Goal: Transaction & Acquisition: Download file/media

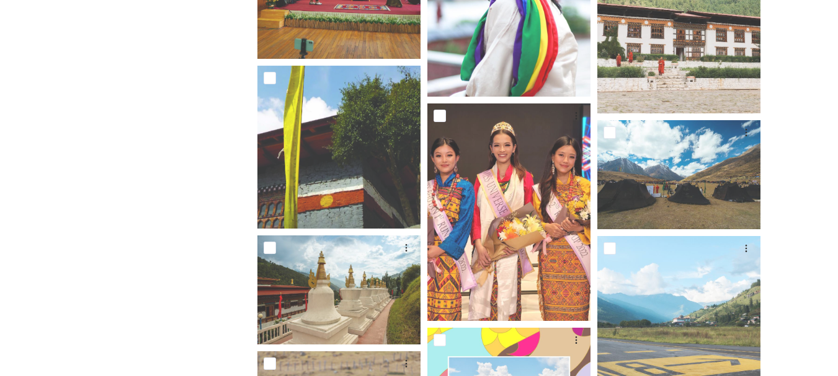
scroll to position [8464, 0]
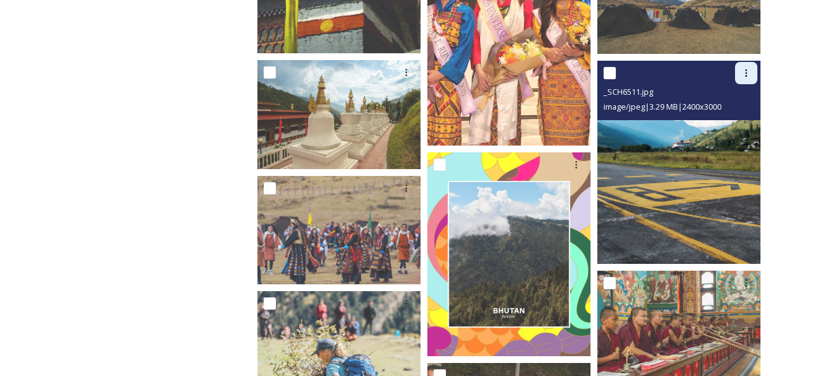
click at [739, 82] on div at bounding box center [746, 73] width 22 height 22
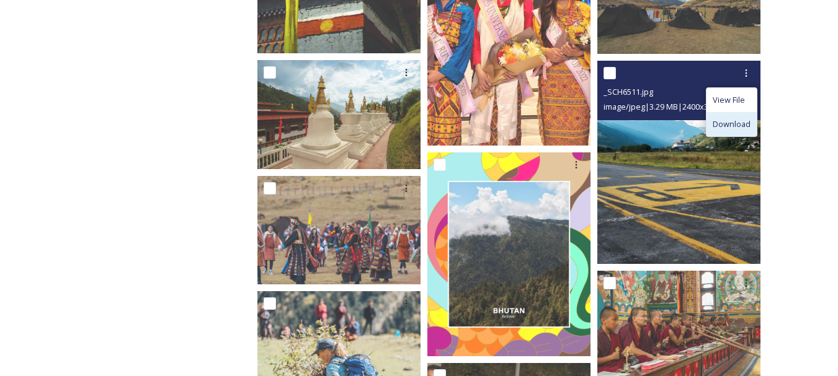
click at [737, 124] on span "Download" at bounding box center [731, 124] width 38 height 12
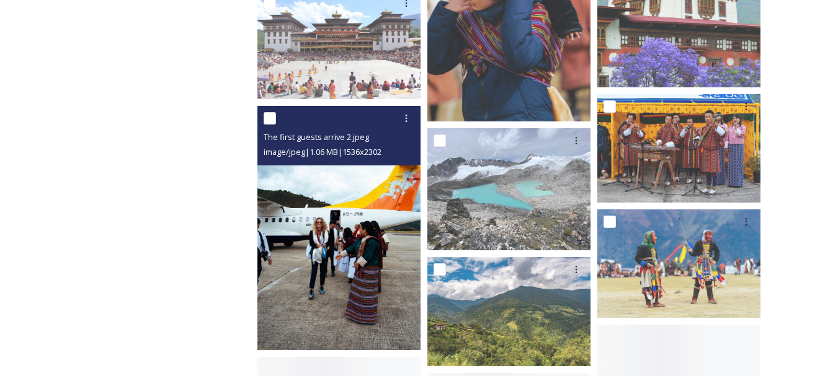
scroll to position [9357, 0]
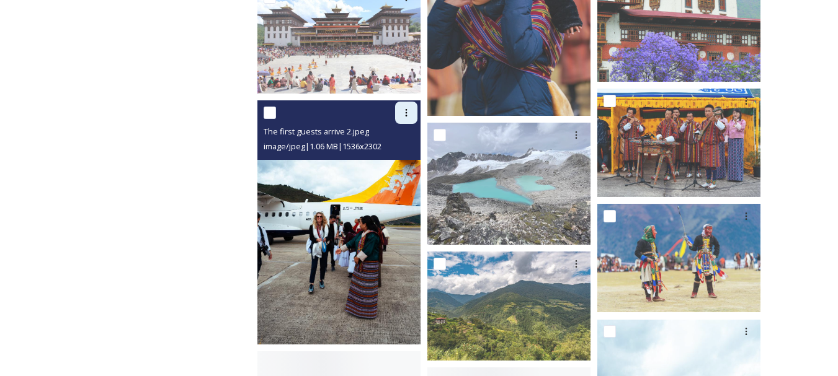
click at [405, 112] on icon at bounding box center [406, 113] width 10 height 10
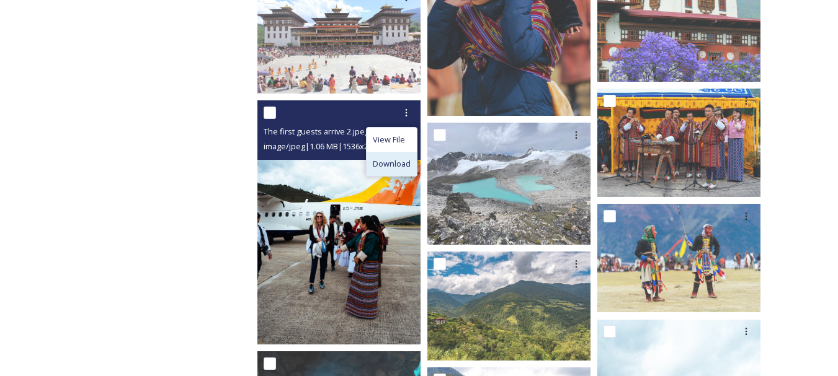
click at [393, 162] on span "Download" at bounding box center [392, 164] width 38 height 12
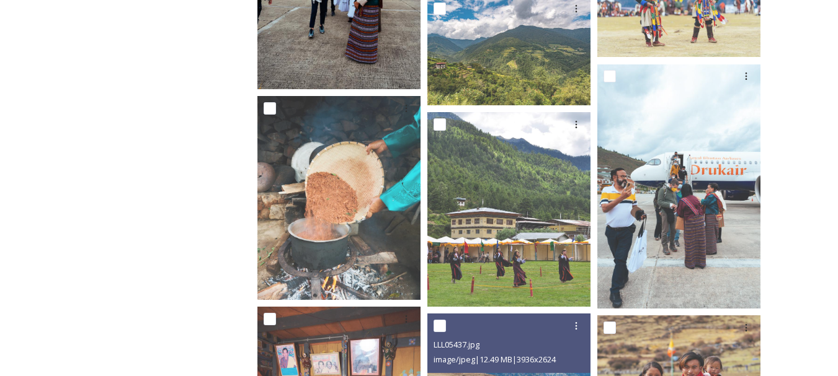
scroll to position [9613, 0]
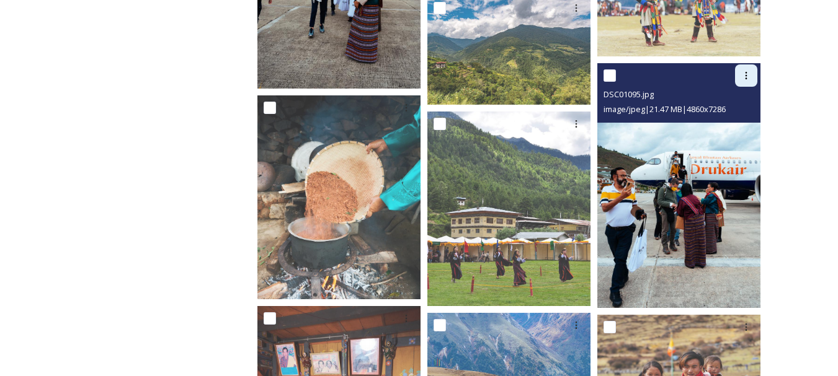
click at [752, 66] on div at bounding box center [746, 75] width 22 height 22
click at [739, 123] on span "Download" at bounding box center [731, 128] width 38 height 12
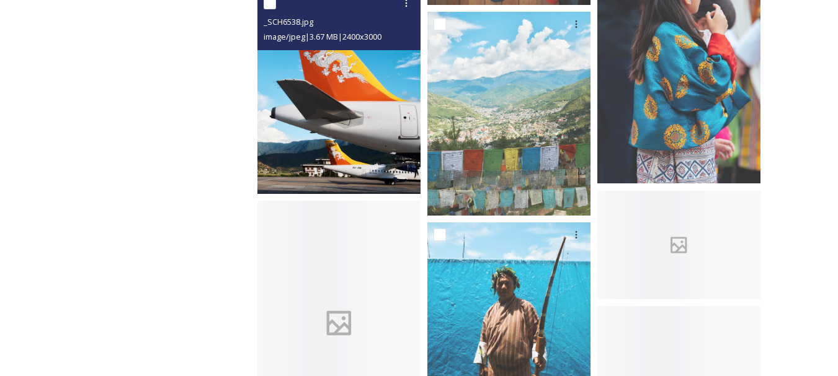
scroll to position [12601, 0]
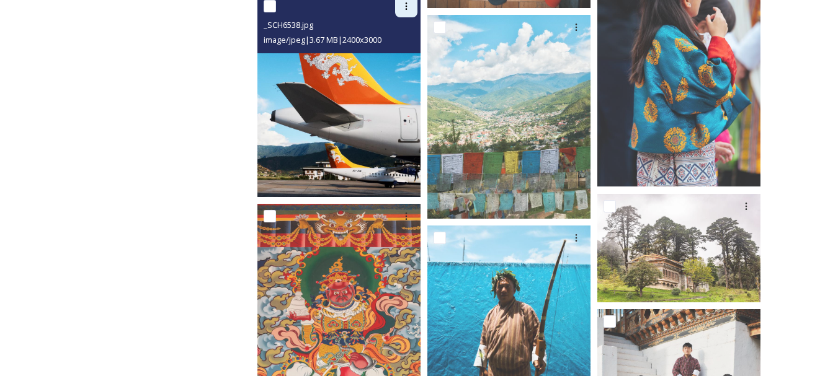
click at [408, 4] on icon at bounding box center [406, 6] width 10 height 10
click at [397, 56] on span "Download" at bounding box center [392, 57] width 38 height 12
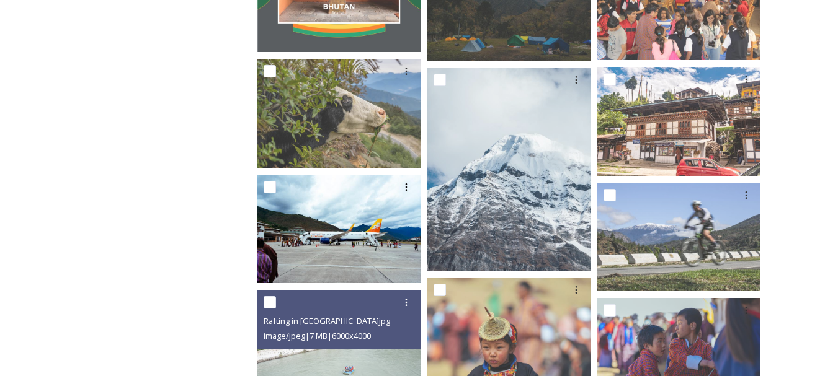
scroll to position [15642, 0]
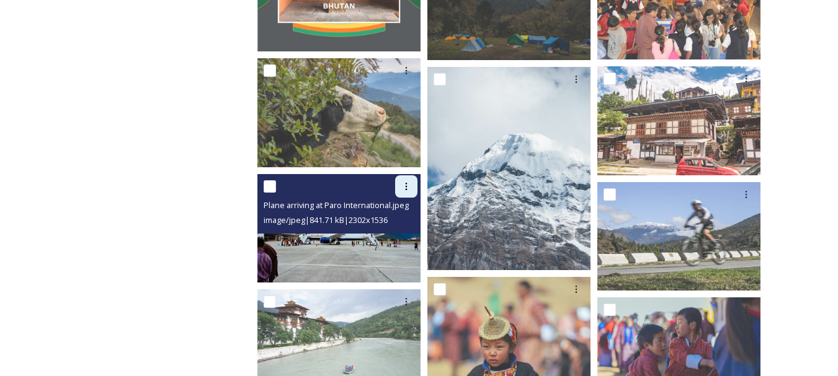
click at [402, 192] on div at bounding box center [406, 186] width 22 height 22
click at [396, 236] on span "Download" at bounding box center [392, 238] width 38 height 12
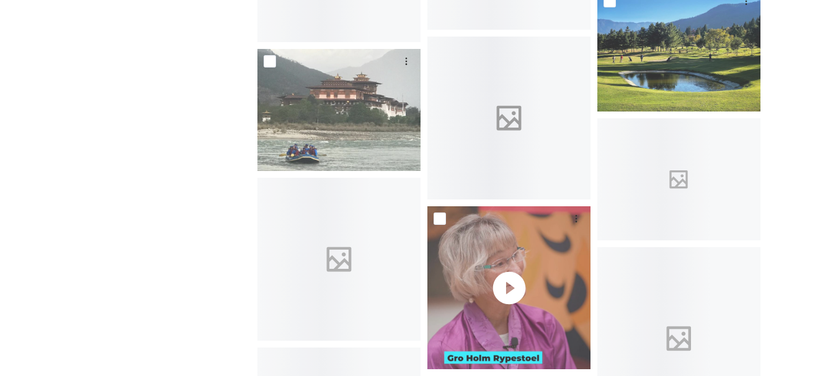
scroll to position [16104, 0]
